Goal: Task Accomplishment & Management: Manage account settings

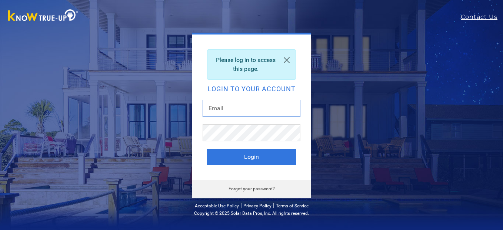
click at [229, 107] on input "text" at bounding box center [252, 108] width 98 height 17
type input "[EMAIL_ADDRESS][DOMAIN_NAME]"
click at [207, 149] on button "Login" at bounding box center [251, 157] width 89 height 16
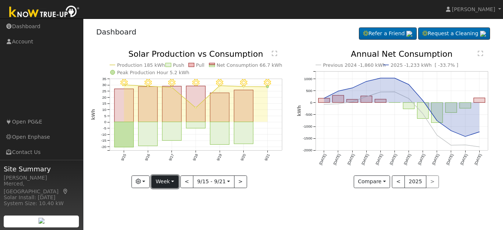
click at [171, 181] on button "Week" at bounding box center [165, 181] width 27 height 13
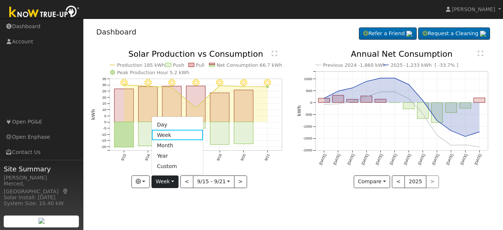
click at [171, 144] on link "Month" at bounding box center [178, 145] width 52 height 10
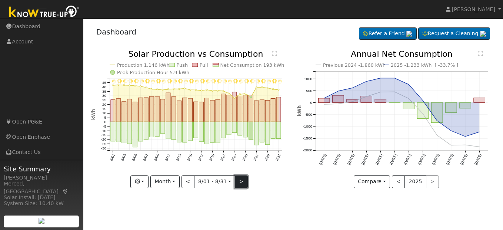
click at [242, 182] on button ">" at bounding box center [241, 181] width 13 height 13
type input "[DATE]"
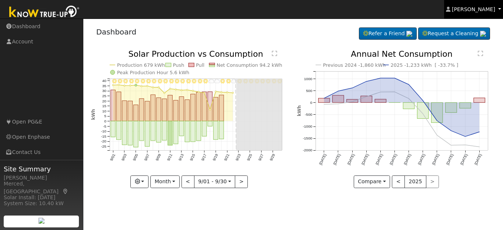
click at [478, 12] on span "[PERSON_NAME]" at bounding box center [473, 9] width 43 height 6
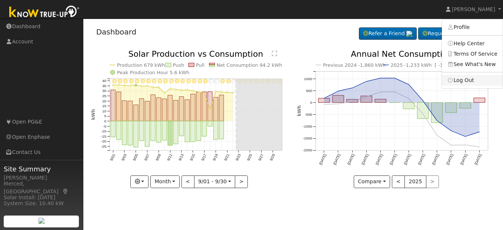
click at [470, 81] on link "Log Out" at bounding box center [472, 80] width 61 height 10
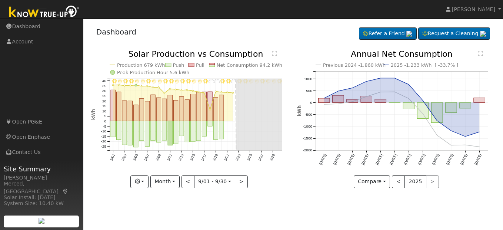
click at [470, 80] on icon "Previous 2024 -1,860 kWh 2025 -1,233 kWh [ -33.7% ] [DATE] Oct '[DATE] Dec '[DA…" at bounding box center [396, 116] width 198 height 133
